Goal: Information Seeking & Learning: Learn about a topic

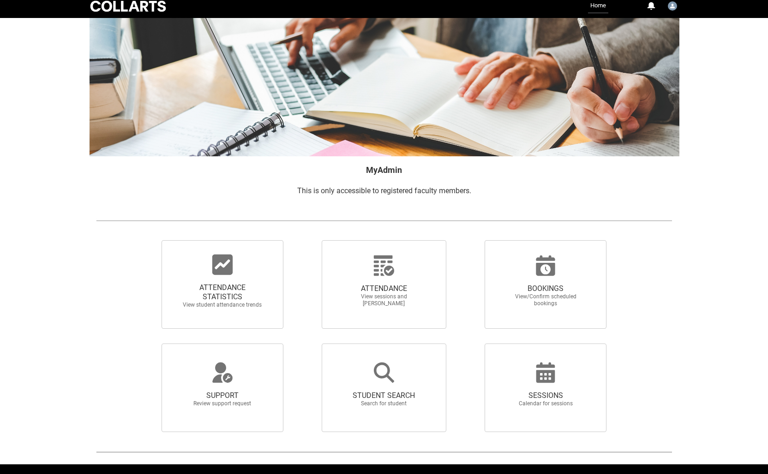
scroll to position [33, 0]
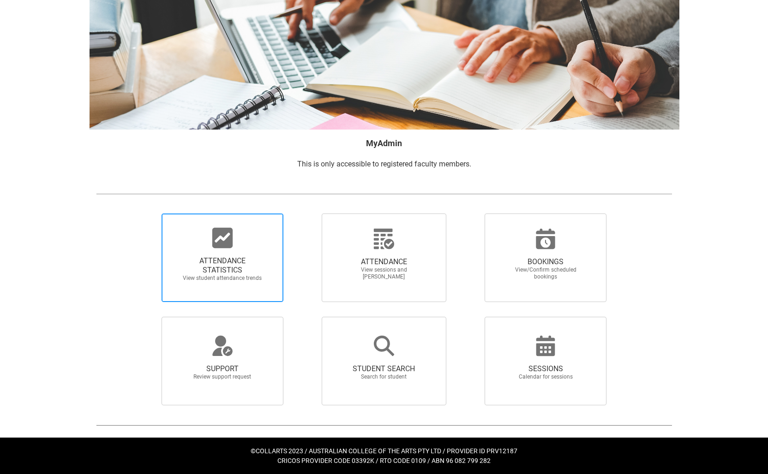
click at [248, 267] on span "ATTENDANCE STATISTICS" at bounding box center [222, 265] width 81 height 18
click at [146, 214] on input "ATTENDANCE STATISTICS View student attendance trends" at bounding box center [146, 213] width 0 height 0
radio input "true"
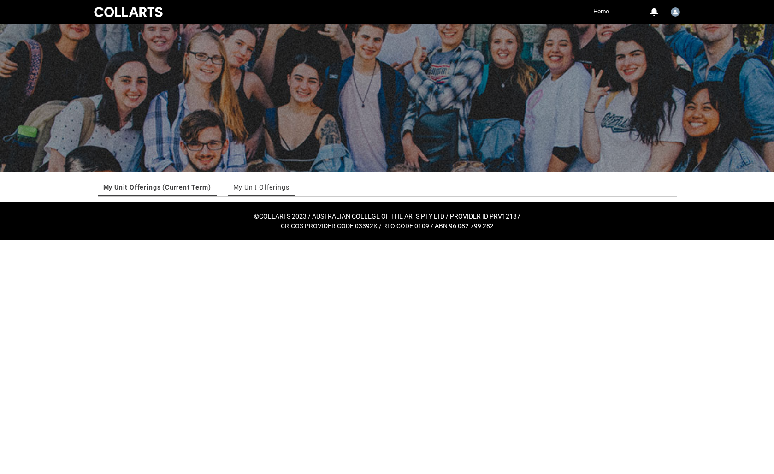
click at [260, 184] on link "My Unit Offerings" at bounding box center [261, 187] width 56 height 18
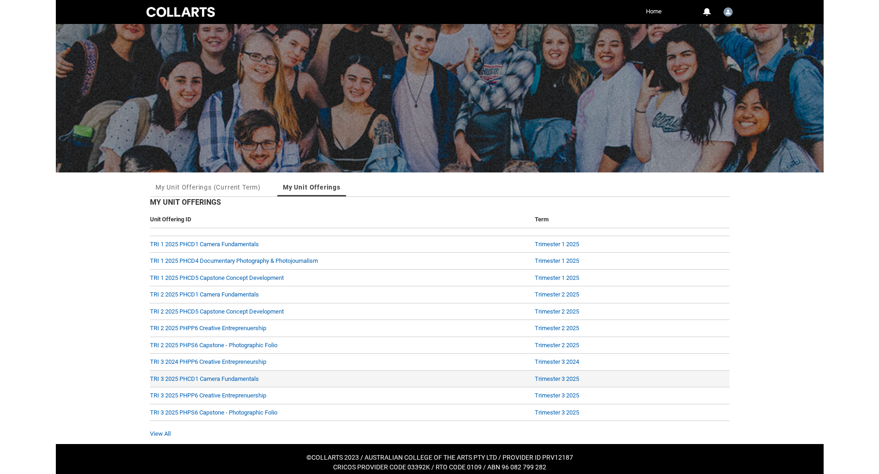
scroll to position [4, 0]
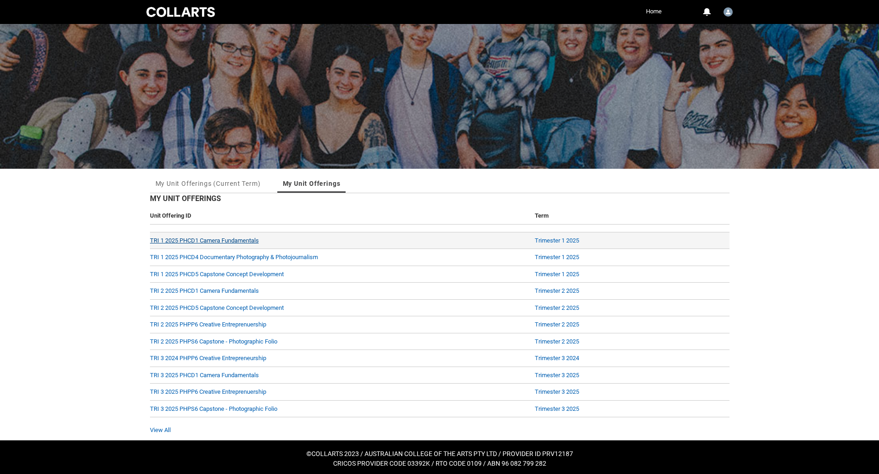
click at [238, 238] on link "TRI 1 2025 PHCD1 Camera Fundamentals" at bounding box center [204, 240] width 109 height 7
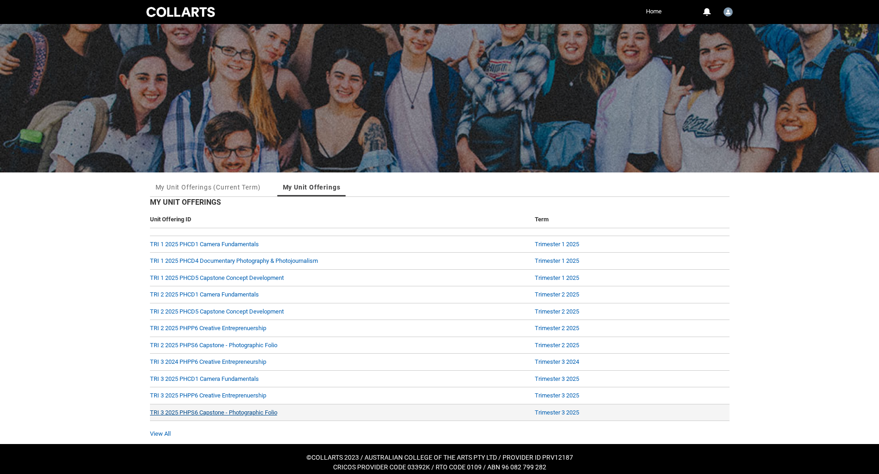
click at [207, 412] on link "TRI 3 2025 PHPS6 Capstone - Photographic Folio" at bounding box center [213, 412] width 127 height 7
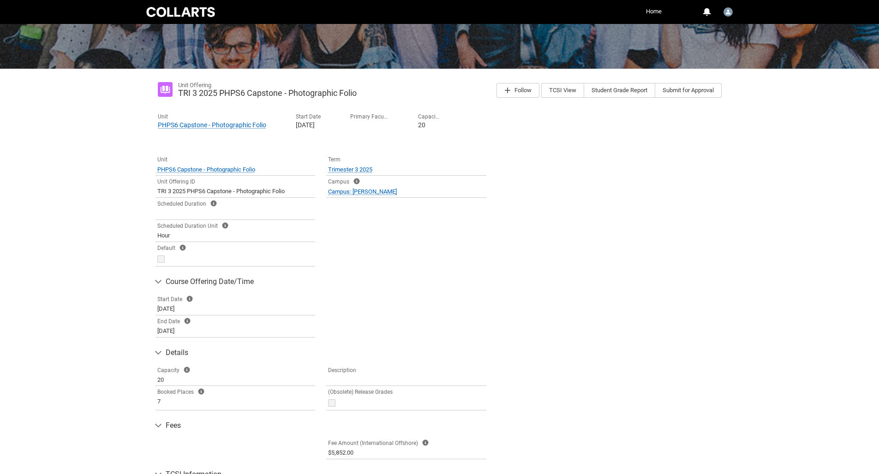
scroll to position [109, 0]
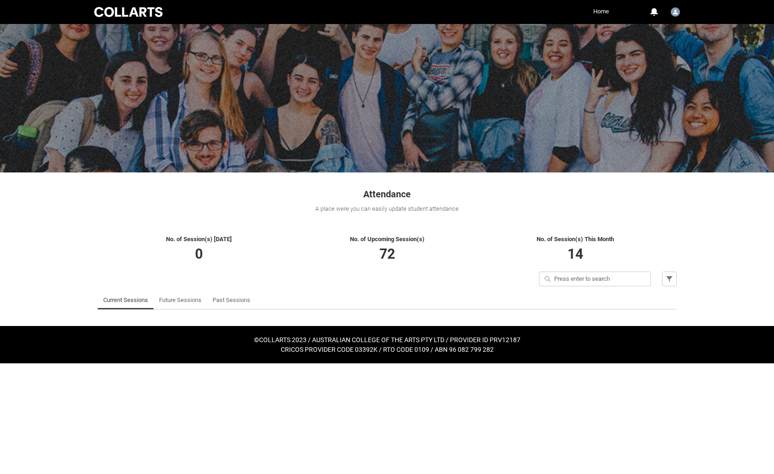
click at [599, 14] on link "Home" at bounding box center [601, 12] width 20 height 14
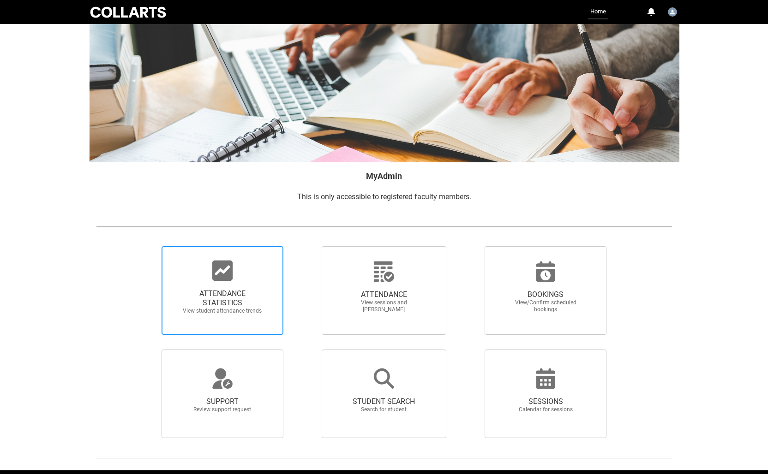
click at [251, 299] on span "ATTENDANCE STATISTICS" at bounding box center [222, 298] width 81 height 18
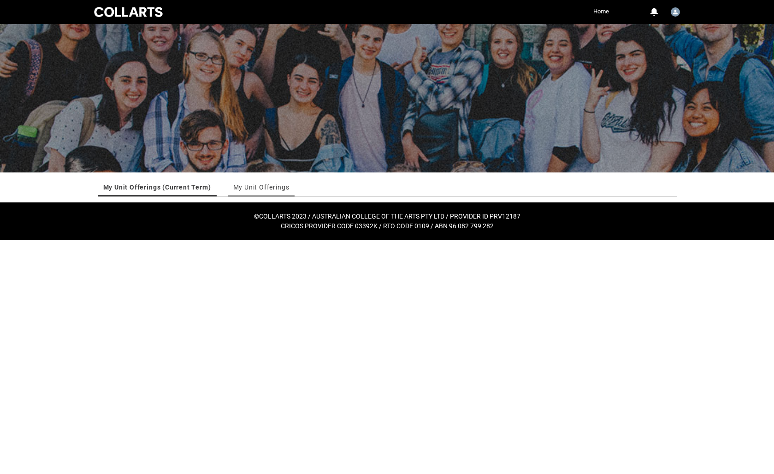
click at [251, 192] on link "My Unit Offerings" at bounding box center [261, 187] width 56 height 18
